Goal: Communication & Community: Share content

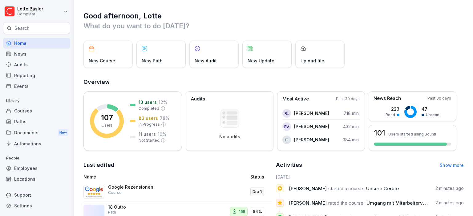
click at [26, 122] on div "Paths" at bounding box center [36, 121] width 67 height 11
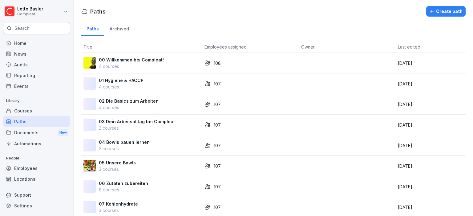
click at [24, 111] on div "Courses" at bounding box center [36, 111] width 67 height 11
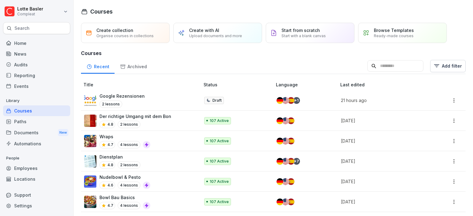
click at [62, 6] on html "Lotte Basler Compleat Search Home News Audits Reporting Events Library Courses …" at bounding box center [236, 108] width 473 height 216
click at [37, 25] on div "Settings" at bounding box center [39, 27] width 61 height 11
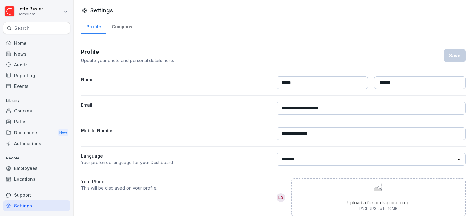
select select "**"
click option "******" at bounding box center [0, 0] width 0 height 0
click at [451, 61] on button "Save" at bounding box center [455, 55] width 22 height 13
select select "**"
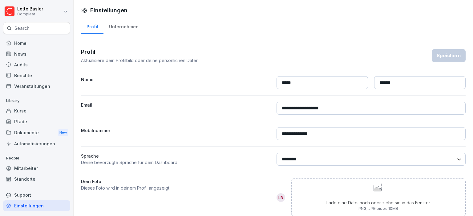
click at [27, 171] on div "Mitarbeiter" at bounding box center [36, 168] width 67 height 11
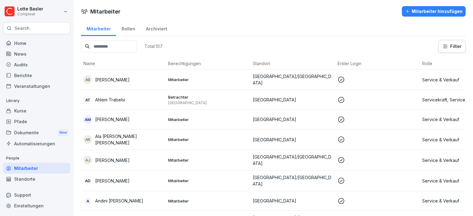
click at [121, 45] on input at bounding box center [109, 47] width 56 height 12
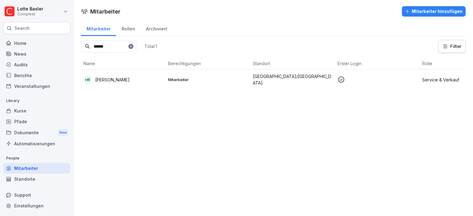
type input "******"
click at [111, 76] on div "HR Hannah Ritter" at bounding box center [123, 79] width 80 height 9
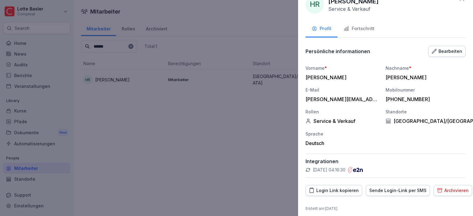
scroll to position [17, 0]
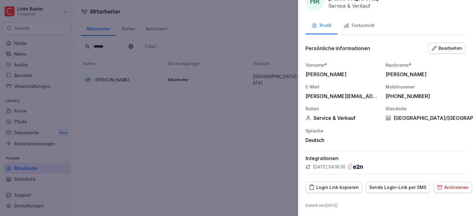
click at [386, 188] on div "Sende Login-Link per SMS" at bounding box center [397, 187] width 57 height 7
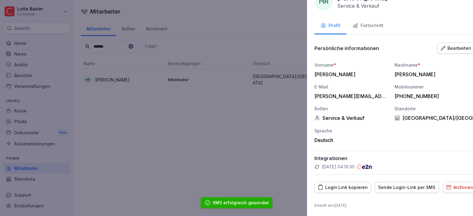
click at [163, 127] on div at bounding box center [236, 108] width 473 height 216
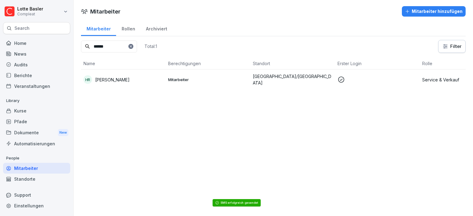
click at [23, 112] on div "Kurse" at bounding box center [36, 111] width 67 height 11
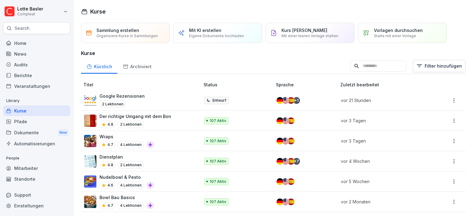
click at [137, 101] on div "2 Lektionen" at bounding box center [121, 104] width 45 height 7
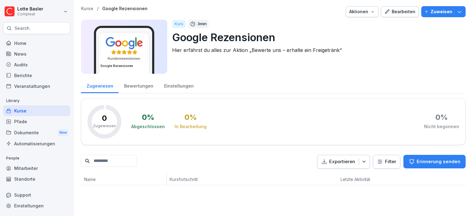
click at [402, 11] on div "Bearbeiten" at bounding box center [399, 11] width 31 height 7
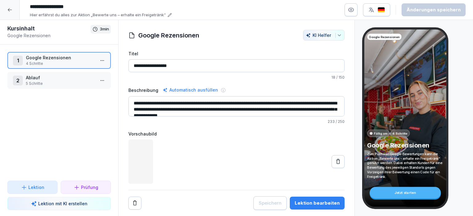
click at [417, 194] on div "Jetzt starten" at bounding box center [404, 193] width 71 height 12
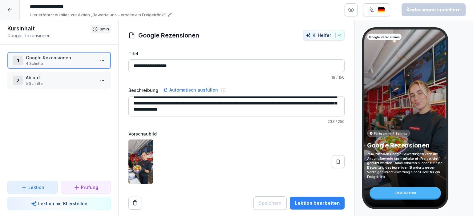
click at [105, 61] on html "**********" at bounding box center [236, 108] width 473 height 216
click at [89, 73] on div "Schritte bearbeiten" at bounding box center [79, 72] width 47 height 6
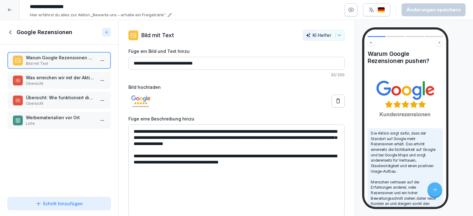
click at [41, 82] on p "Übersicht" at bounding box center [60, 84] width 69 height 6
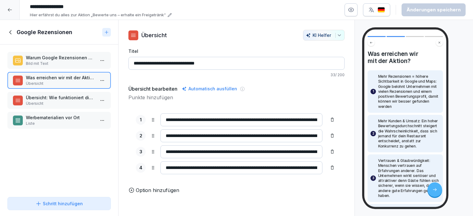
click at [42, 99] on p "Übersicht: Wie funktioniert die Aktion?" at bounding box center [60, 98] width 69 height 6
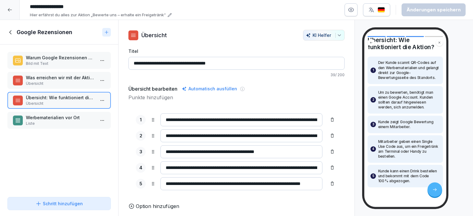
scroll to position [30, 0]
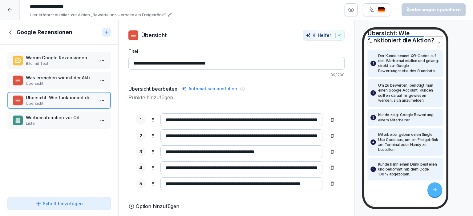
click at [50, 118] on p "Werbematerialien vor Ort" at bounding box center [60, 118] width 69 height 6
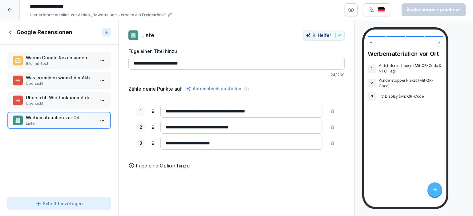
click at [14, 31] on icon at bounding box center [10, 32] width 7 height 7
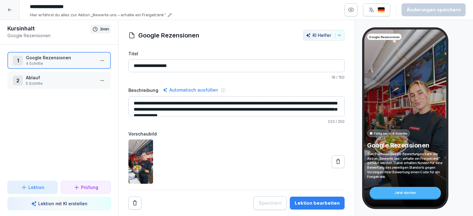
click at [14, 14] on div at bounding box center [10, 10] width 20 height 20
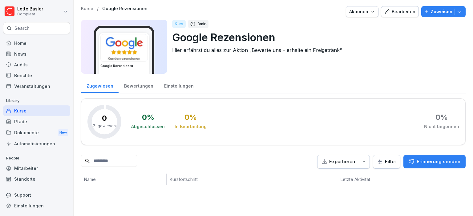
click at [462, 12] on icon "button" at bounding box center [459, 12] width 6 height 6
click at [276, 74] on div "Kurse / Google Rezensionen Aktionen Bearbeiten Zuweisen Google Rezensionen Kurs…" at bounding box center [273, 41] width 385 height 71
click at [21, 111] on div "Kurse" at bounding box center [36, 111] width 67 height 11
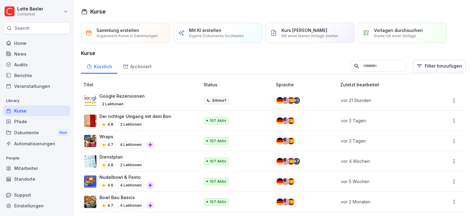
click at [455, 100] on html "[PERSON_NAME] Compleat Search Home News Audits Berichte Veranstaltungen Library…" at bounding box center [236, 108] width 473 height 216
click at [210, 100] on html "[PERSON_NAME] Compleat Search Home News Audits Berichte Veranstaltungen Library…" at bounding box center [236, 108] width 473 height 216
click at [260, 100] on td "Entwurf" at bounding box center [237, 101] width 72 height 20
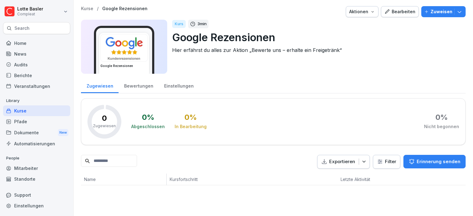
click at [458, 12] on icon "button" at bounding box center [459, 12] width 4 height 2
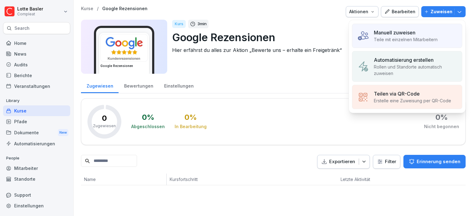
click at [447, 12] on p "Zuweisen" at bounding box center [441, 11] width 22 height 7
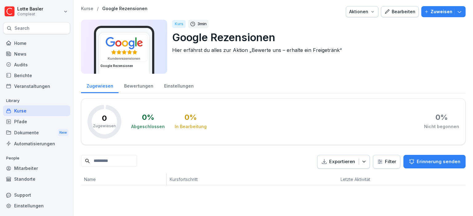
click at [447, 12] on p "Zuweisen" at bounding box center [441, 11] width 22 height 7
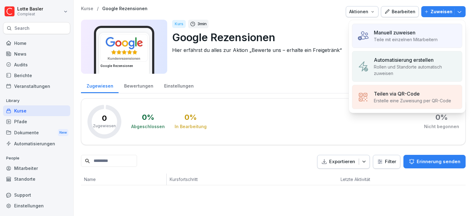
click at [402, 74] on p "Rollen und Standorte automatisch zuweisen" at bounding box center [415, 70] width 83 height 13
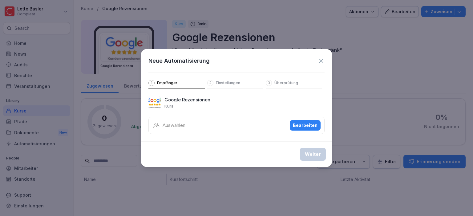
click at [221, 83] on p "Einstellungen" at bounding box center [228, 83] width 24 height 5
click at [306, 122] on button "Bearbeiten" at bounding box center [305, 125] width 31 height 10
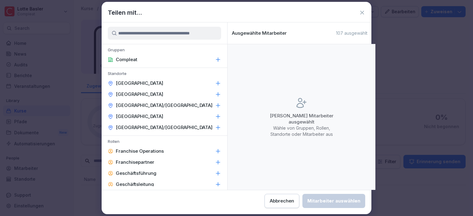
click at [166, 103] on div "[GEOGRAPHIC_DATA]/[GEOGRAPHIC_DATA]" at bounding box center [165, 105] width 126 height 11
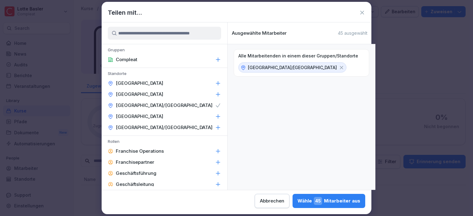
click at [297, 199] on div "Wähle 45 Mitarbeiter aus" at bounding box center [328, 201] width 63 height 8
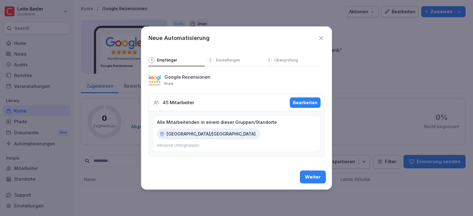
click at [313, 178] on div "Weiter" at bounding box center [313, 177] width 16 height 7
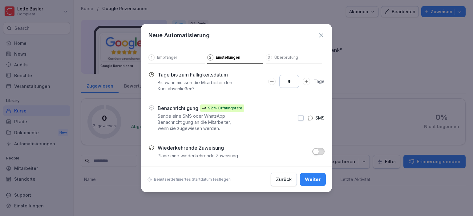
click at [300, 120] on button "button" at bounding box center [301, 118] width 6 height 6
click at [283, 60] on p "Überprüfung" at bounding box center [286, 57] width 24 height 5
click at [317, 178] on div "Weiter" at bounding box center [313, 179] width 16 height 7
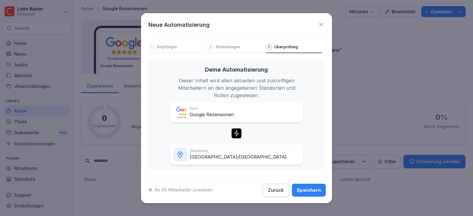
click at [313, 194] on button "Speichern" at bounding box center [309, 190] width 34 height 13
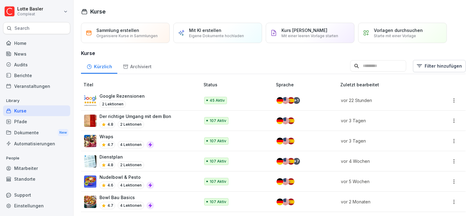
click at [46, 54] on div "News" at bounding box center [36, 54] width 67 height 11
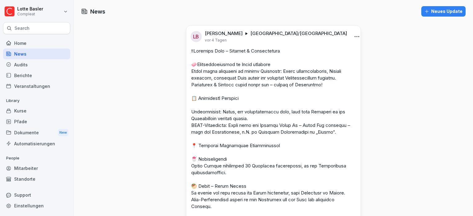
click at [442, 15] on button "Neues Update" at bounding box center [443, 11] width 44 height 10
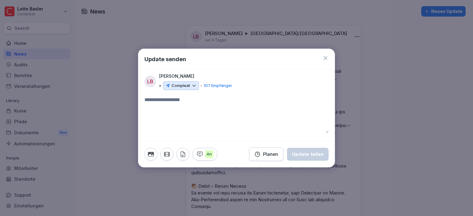
click at [179, 102] on textarea at bounding box center [236, 114] width 184 height 37
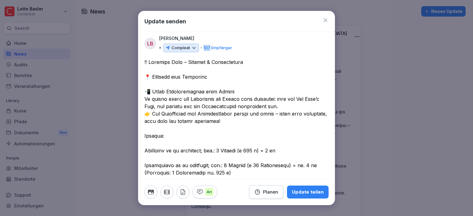
drag, startPoint x: 228, startPoint y: 23, endPoint x: 209, endPoint y: 34, distance: 21.7
click at [209, 34] on div "Update senden LB Lotte Basler Compleat 107 Empfänger An Planen Update teilen" at bounding box center [236, 108] width 197 height 195
click at [218, 83] on textarea at bounding box center [236, 213] width 184 height 310
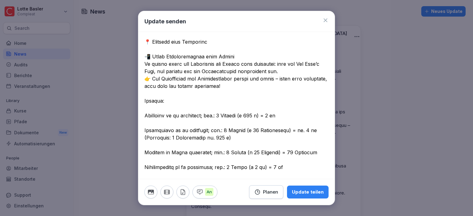
scroll to position [35, 0]
click at [145, 131] on textarea at bounding box center [236, 178] width 184 height 310
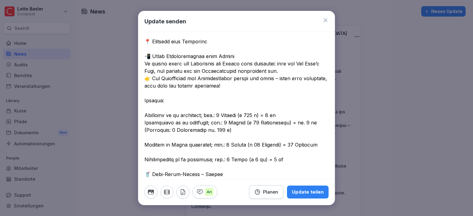
click at [145, 144] on textarea at bounding box center [236, 174] width 184 height 303
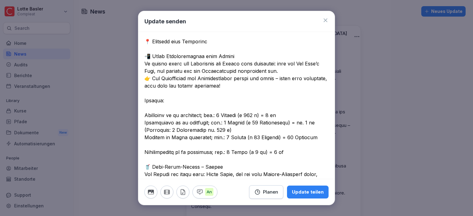
click at [144, 154] on div at bounding box center [236, 175] width 196 height 304
click at [144, 153] on textarea at bounding box center [236, 171] width 184 height 296
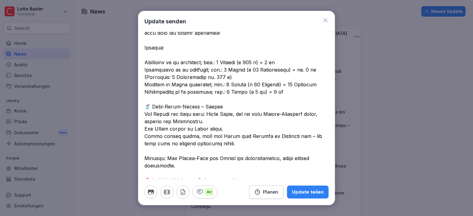
scroll to position [106, 0]
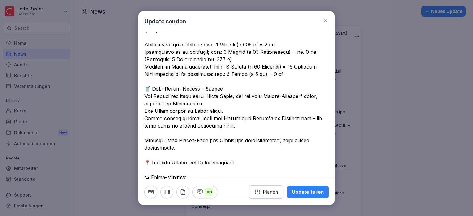
click at [237, 111] on textarea at bounding box center [236, 96] width 184 height 288
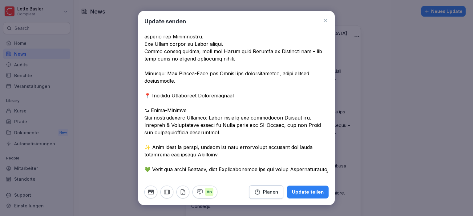
scroll to position [174, 0]
type textarea "**********"
click at [167, 194] on icon "button" at bounding box center [166, 192] width 7 height 7
click at [171, 191] on button "button" at bounding box center [166, 192] width 13 height 13
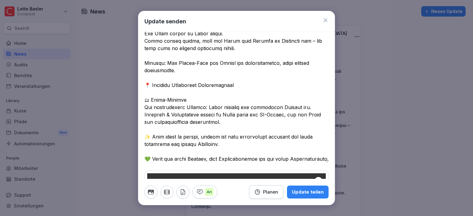
scroll to position [0, 0]
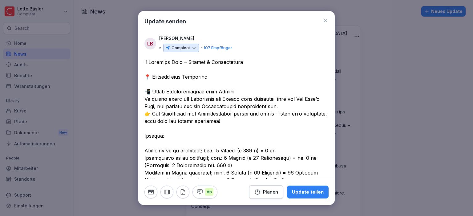
click at [213, 50] on p "107 Empfänger" at bounding box center [218, 48] width 29 height 6
click at [189, 48] on p "Compleat" at bounding box center [180, 48] width 18 height 6
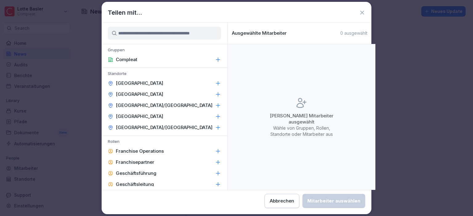
click at [152, 108] on p "Heidelberg/Mannheim" at bounding box center [164, 106] width 97 height 6
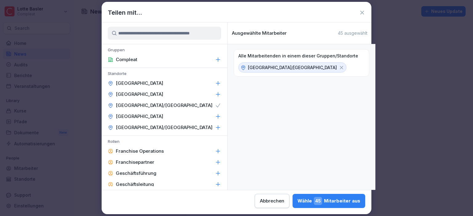
click at [314, 198] on span "45" at bounding box center [318, 201] width 8 height 8
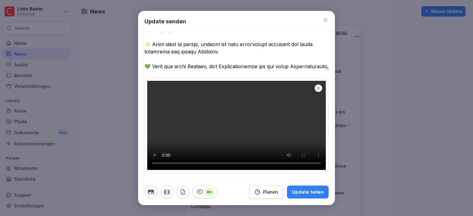
scroll to position [503, 0]
click at [308, 194] on div "Update teilen" at bounding box center [308, 192] width 32 height 7
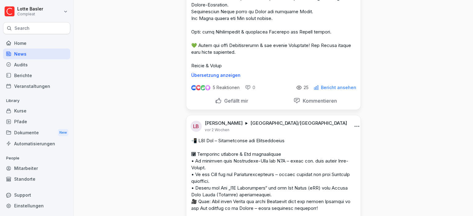
scroll to position [922, 0]
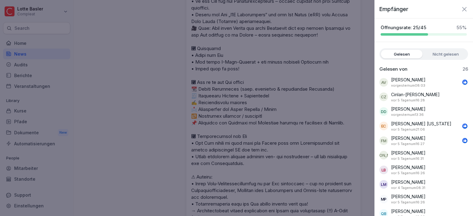
click at [438, 56] on label "Nicht gelesen" at bounding box center [446, 54] width 42 height 9
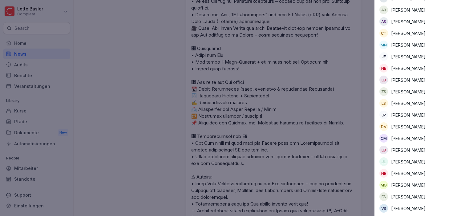
scroll to position [0, 0]
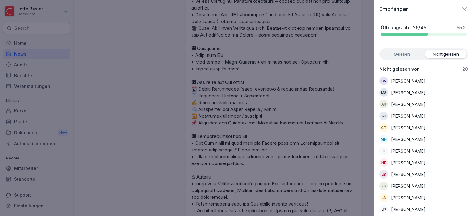
click at [367, 91] on div at bounding box center [236, 108] width 473 height 216
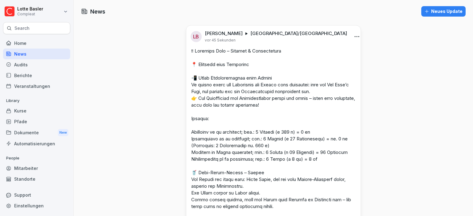
click at [349, 38] on html "Lotte Basler Compleat Search Home News Audits Berichte Veranstaltungen Library …" at bounding box center [236, 108] width 473 height 216
click at [331, 50] on div "Bearbeiten" at bounding box center [318, 49] width 76 height 12
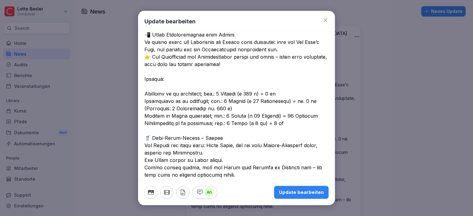
scroll to position [71, 0]
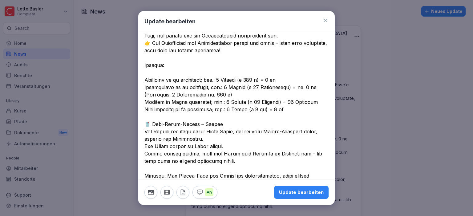
click at [254, 88] on textarea at bounding box center [236, 132] width 184 height 288
click at [255, 102] on textarea at bounding box center [236, 132] width 184 height 288
type textarea "**********"
click at [311, 191] on div "Update bearbeiten" at bounding box center [301, 192] width 45 height 7
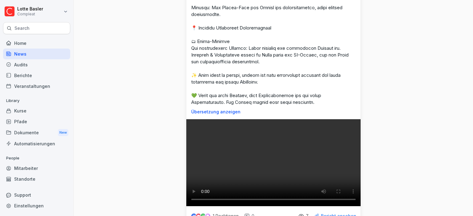
scroll to position [0, 0]
